Goal: Information Seeking & Learning: Learn about a topic

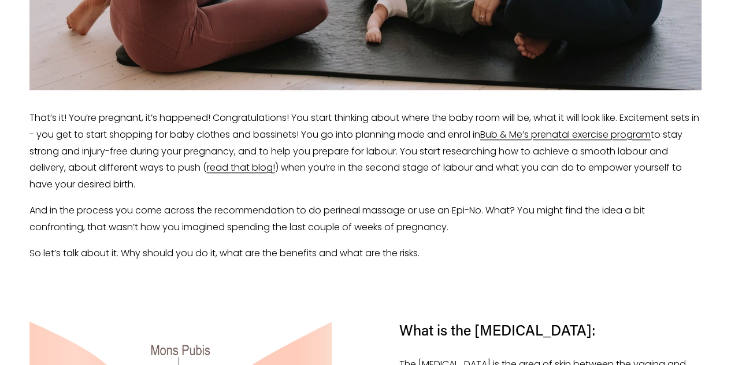
scroll to position [622, 0]
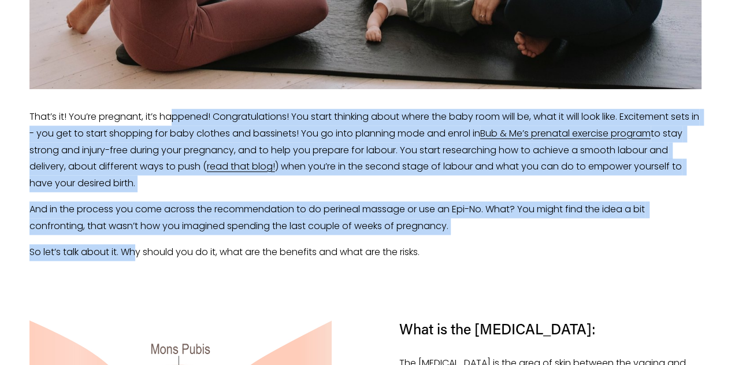
drag, startPoint x: 172, startPoint y: 119, endPoint x: 135, endPoint y: 238, distance: 125.3
click at [135, 238] on div "That’s it! You’re pregnant, it’s happened! Congratulations! You start thinking …" at bounding box center [365, 184] width 673 height 151
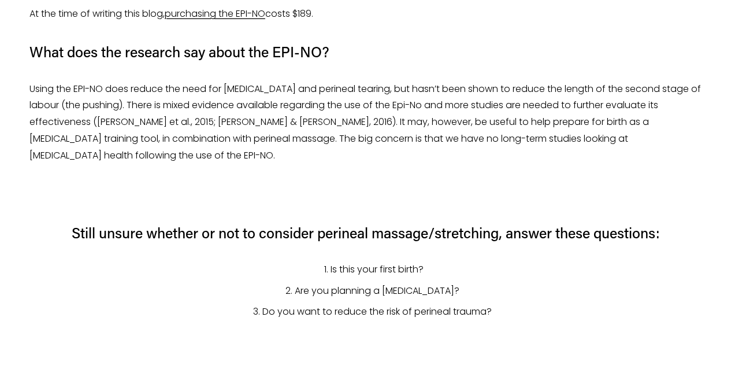
scroll to position [1858, 0]
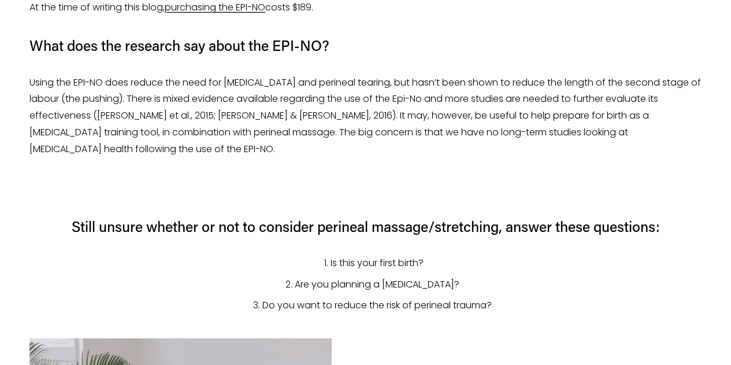
click at [248, 82] on p "Using the EPI-NO does reduce the need for [MEDICAL_DATA] and perineal tearing, …" at bounding box center [365, 116] width 673 height 83
click at [190, 104] on p "Using the EPI-NO does reduce the need for [MEDICAL_DATA] and perineal tearing, …" at bounding box center [365, 116] width 673 height 83
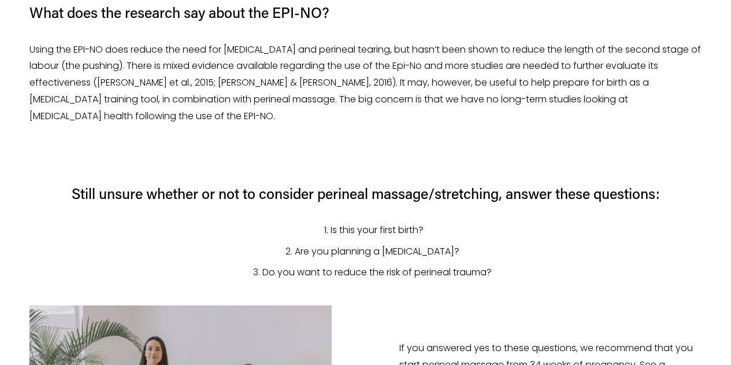
scroll to position [1892, 0]
click at [180, 64] on p "Using the EPI-NO does reduce the need for [MEDICAL_DATA] and perineal tearing, …" at bounding box center [365, 82] width 673 height 83
click at [324, 66] on p "Using the EPI-NO does reduce the need for [MEDICAL_DATA] and perineal tearing, …" at bounding box center [365, 82] width 673 height 83
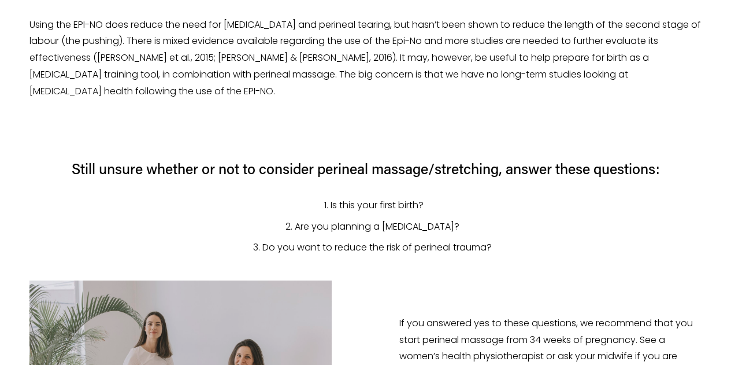
scroll to position [1930, 0]
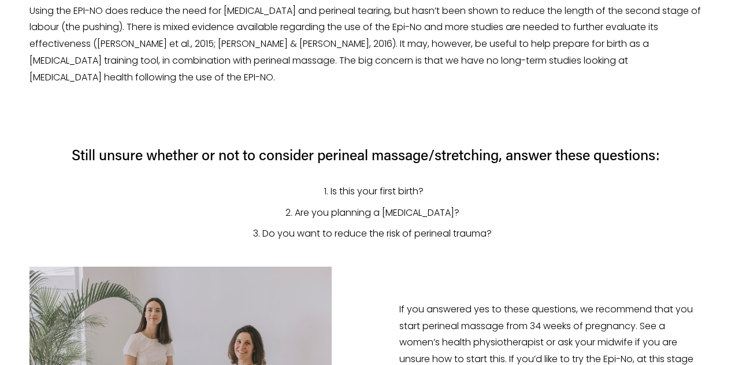
click at [327, 44] on p "Using the EPI-NO does reduce the need for [MEDICAL_DATA] and perineal tearing, …" at bounding box center [365, 44] width 673 height 83
click at [420, 58] on p "Using the EPI-NO does reduce the need for [MEDICAL_DATA] and perineal tearing, …" at bounding box center [365, 44] width 673 height 83
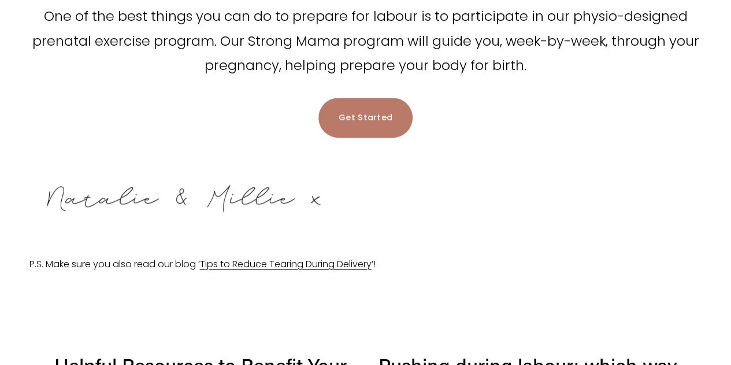
scroll to position [2441, 0]
